Goal: Task Accomplishment & Management: Manage account settings

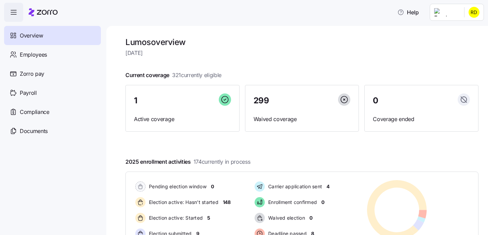
click at [474, 17] on html "Help Overview Employees Zorro pay Payroll Compliance Documents Lumos overview […" at bounding box center [244, 115] width 488 height 231
click at [459, 51] on div "My settings" at bounding box center [456, 47] width 50 height 11
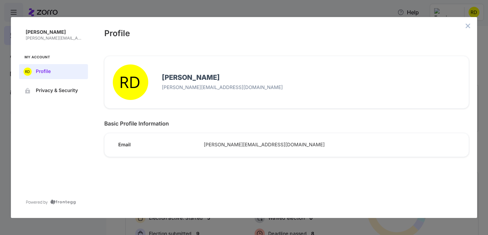
click at [223, 142] on span "[PERSON_NAME][EMAIL_ADDRESS][DOMAIN_NAME]" at bounding box center [329, 145] width 251 height 6
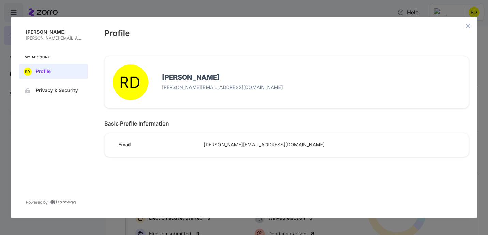
click at [223, 142] on span "[PERSON_NAME][EMAIL_ADDRESS][DOMAIN_NAME]" at bounding box center [329, 145] width 251 height 6
click at [468, 26] on icon "close admin-box" at bounding box center [468, 26] width 4 height 4
